Goal: Navigation & Orientation: Find specific page/section

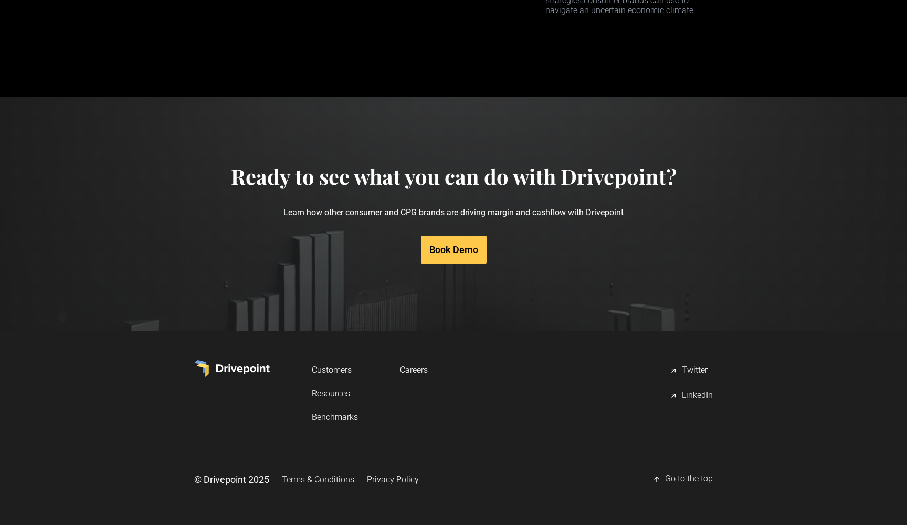
scroll to position [4975, 0]
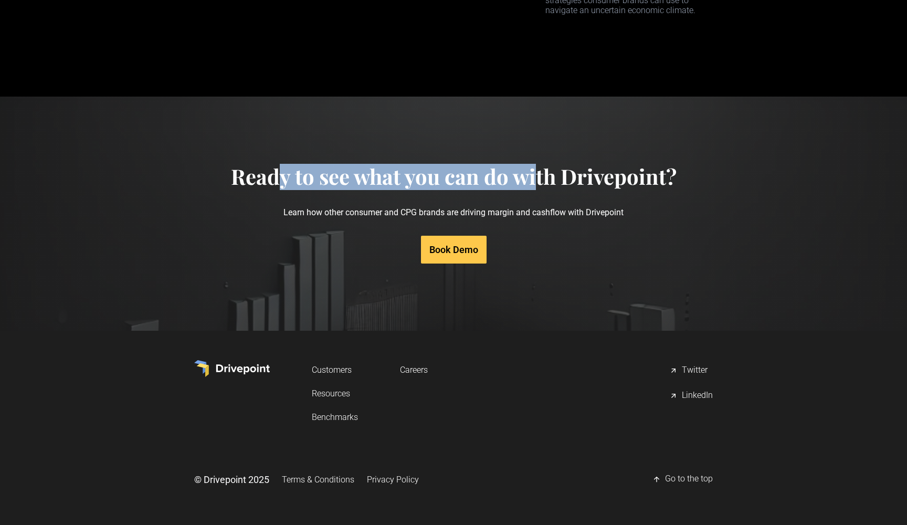
drag, startPoint x: 283, startPoint y: 181, endPoint x: 543, endPoint y: 181, distance: 259.8
click at [543, 181] on h4 "Ready to see what you can do with Drivepoint?" at bounding box center [454, 176] width 446 height 25
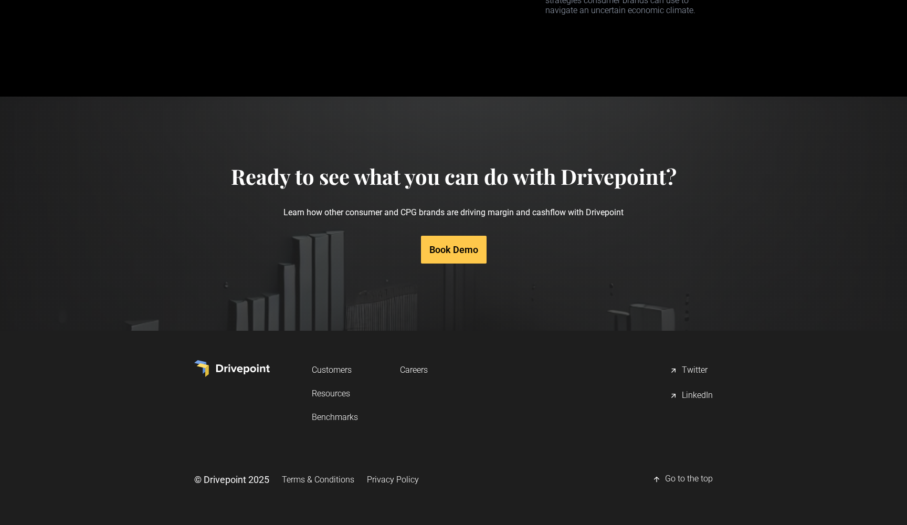
click at [574, 183] on h4 "Ready to see what you can do with Drivepoint?" at bounding box center [454, 176] width 446 height 25
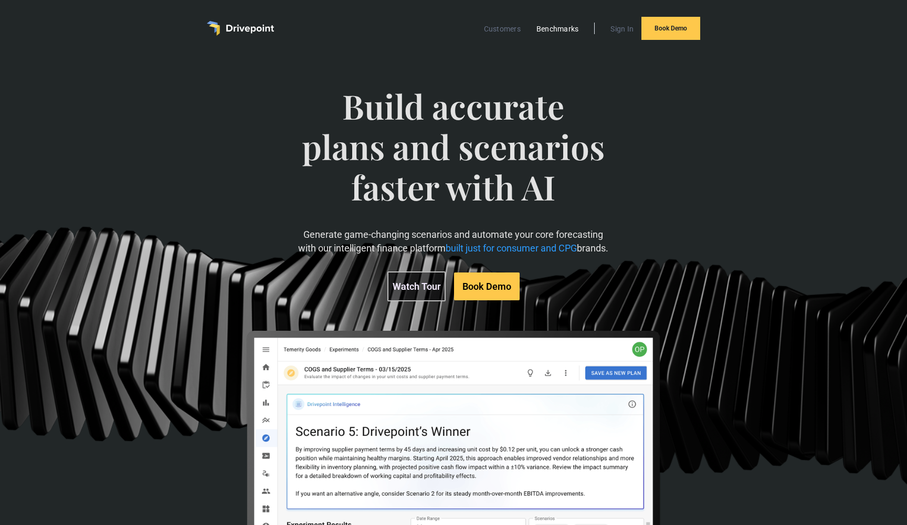
scroll to position [0, 0]
click at [577, 27] on link "Benchmarks" at bounding box center [557, 29] width 53 height 14
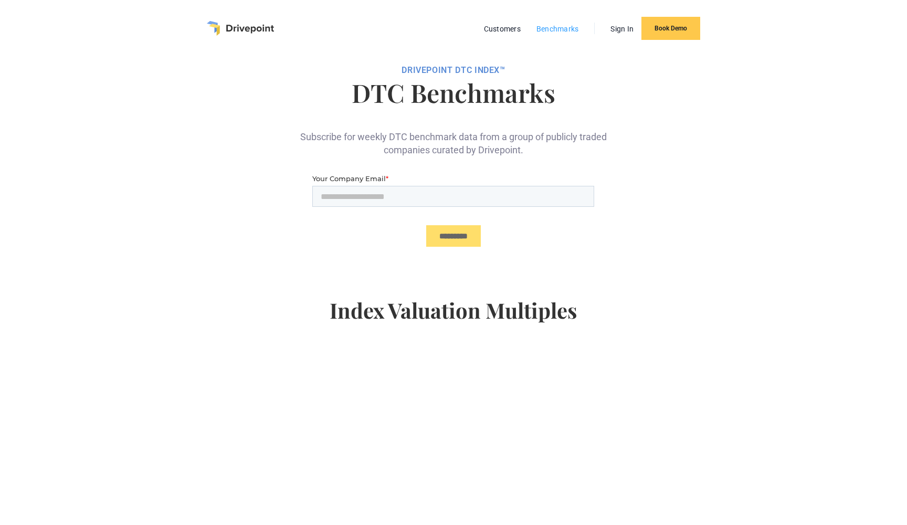
click at [563, 29] on link "Benchmarks" at bounding box center [557, 29] width 53 height 14
click at [496, 30] on link "Customers" at bounding box center [502, 29] width 47 height 14
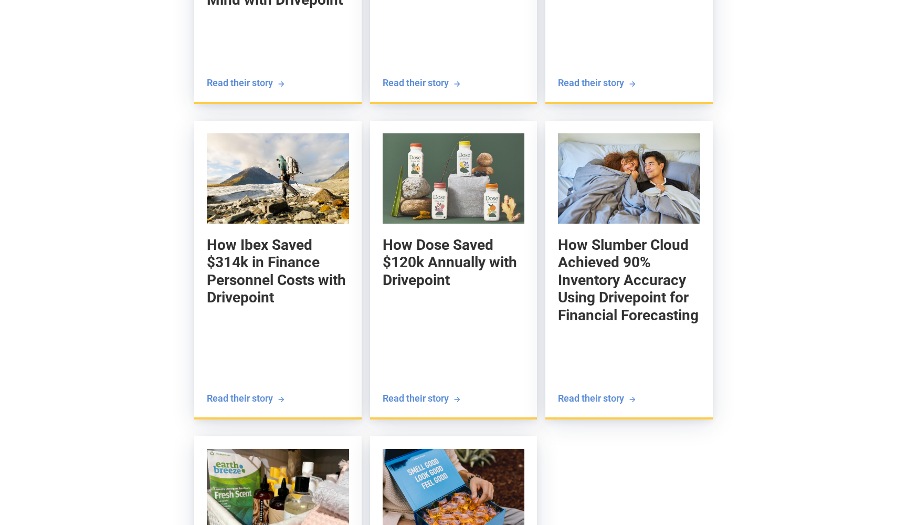
scroll to position [1553, 0]
